Goal: Task Accomplishment & Management: Use online tool/utility

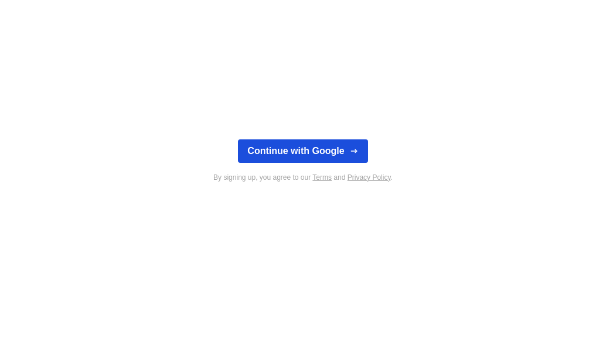
click at [359, 150] on button "Continue with Google" at bounding box center [303, 151] width 130 height 23
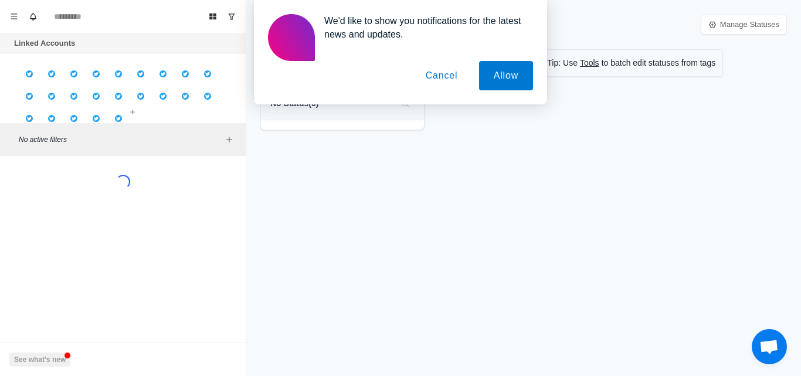
click at [488, 301] on div "Board View Manage Statuses Show active chats for last 30 days Tip: Use Tools to…" at bounding box center [523, 188] width 555 height 376
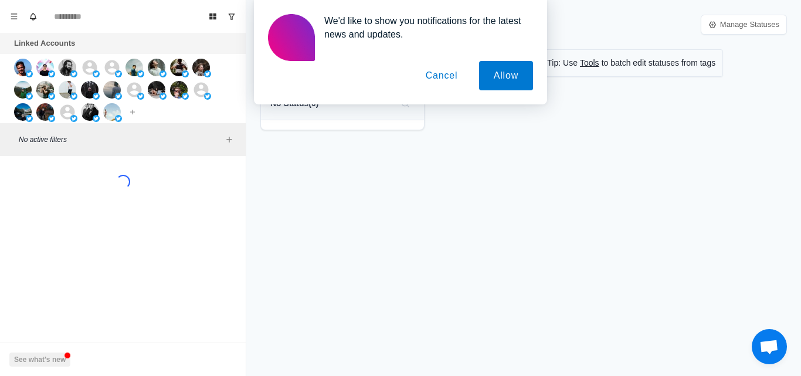
drag, startPoint x: 0, startPoint y: 0, endPoint x: 488, endPoint y: 301, distance: 573.1
click at [488, 301] on div "Board View Manage Statuses Show active chats for last 30 days Tip: Use Tools to…" at bounding box center [523, 188] width 555 height 376
